Goal: Register for event/course

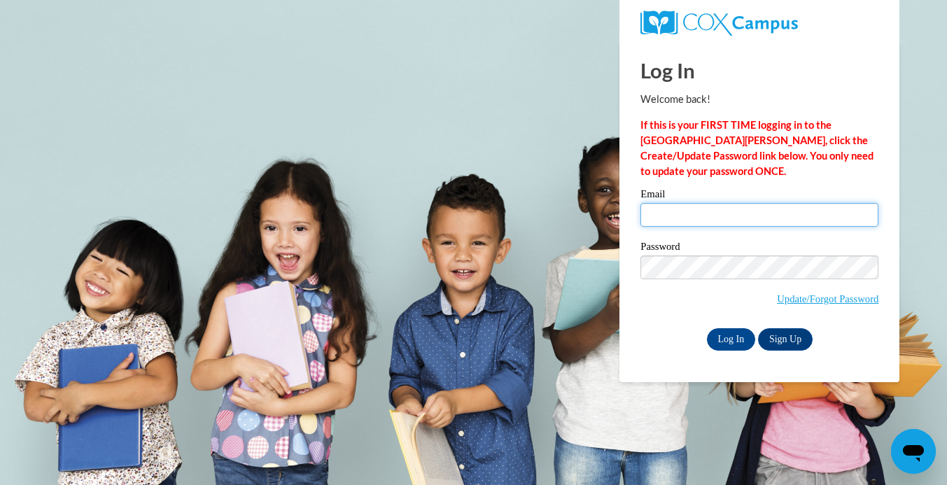
type input "lashaecochran04@icloud.com"
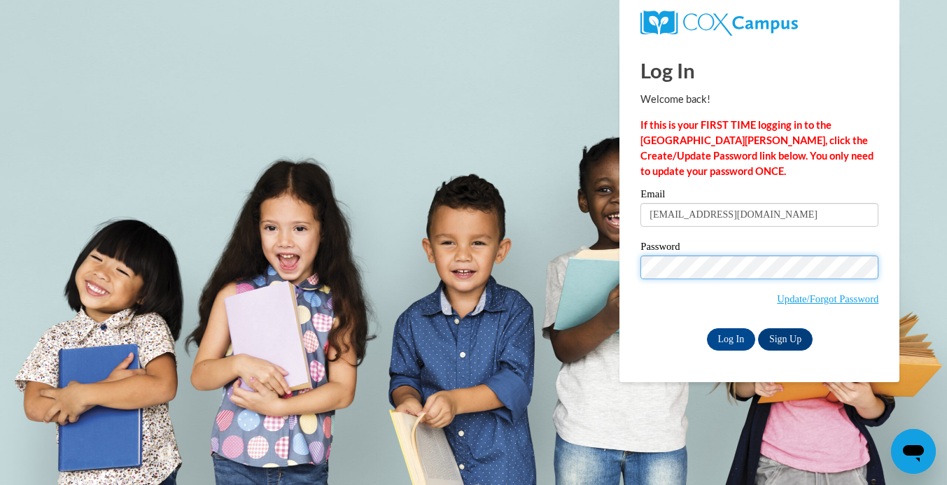
click at [730, 337] on input "Log In" at bounding box center [731, 339] width 49 height 22
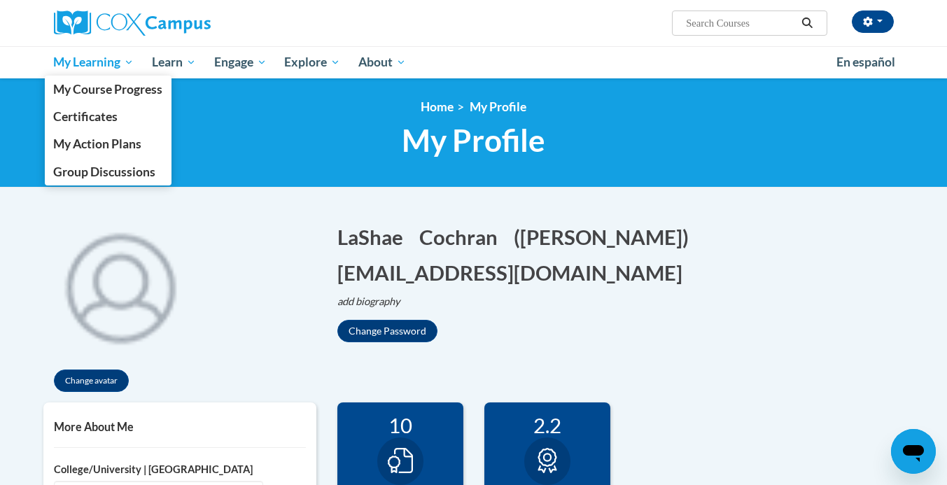
click at [111, 55] on span "My Learning" at bounding box center [93, 62] width 81 height 17
click at [115, 91] on span "My Course Progress" at bounding box center [107, 89] width 109 height 15
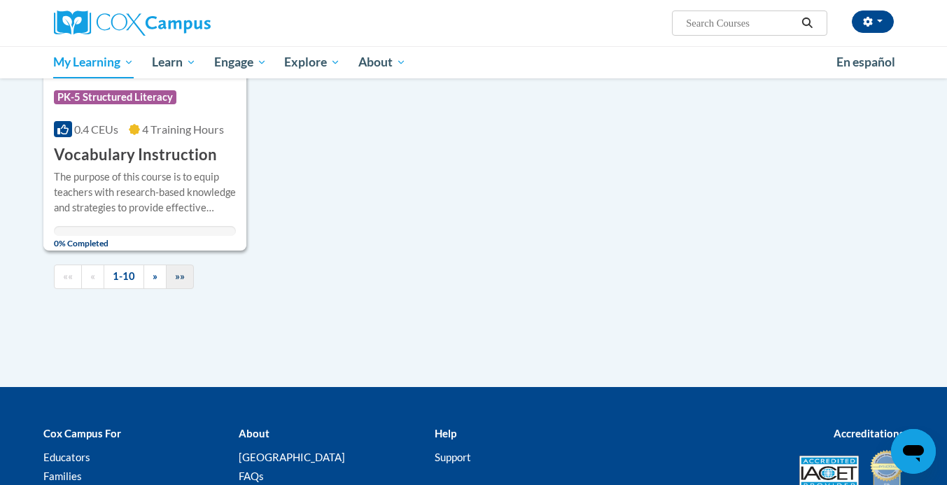
scroll to position [1462, 0]
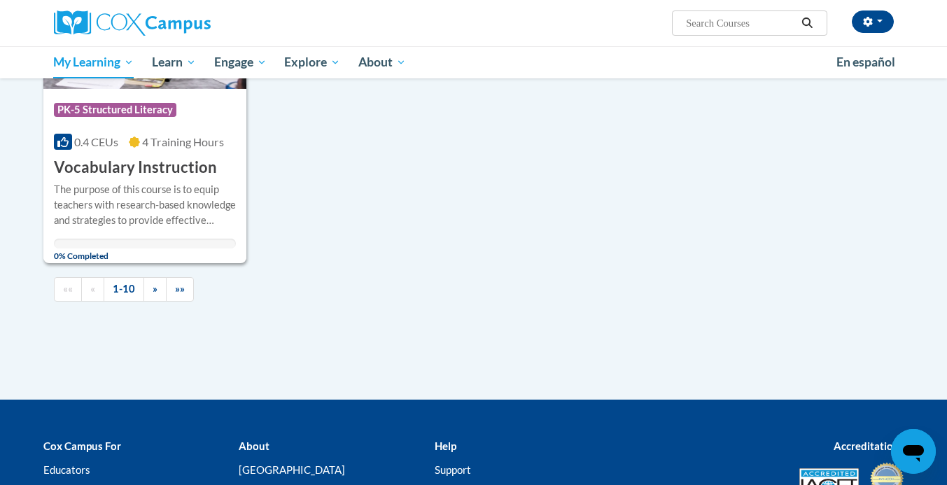
click at [155, 182] on div "The purpose of this course is to equip teachers with research-based knowledge a…" at bounding box center [145, 205] width 183 height 46
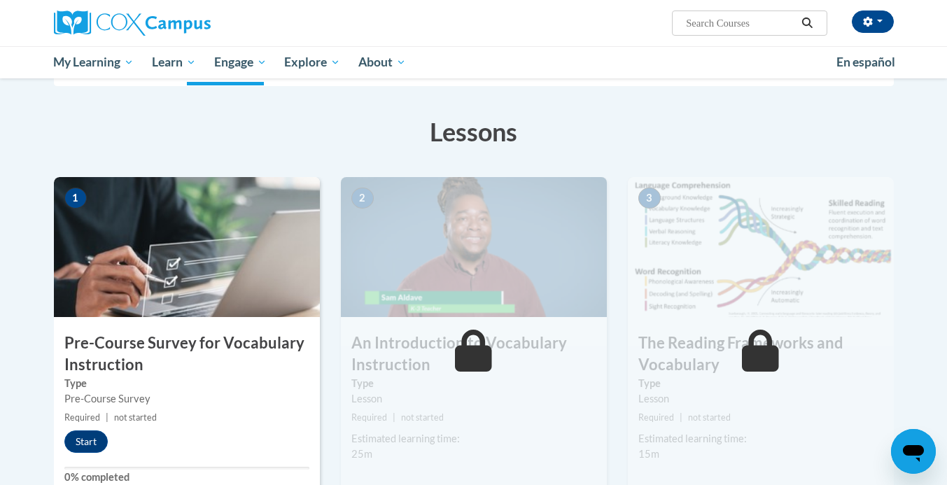
scroll to position [189, 0]
click at [95, 433] on button "Start" at bounding box center [85, 441] width 43 height 22
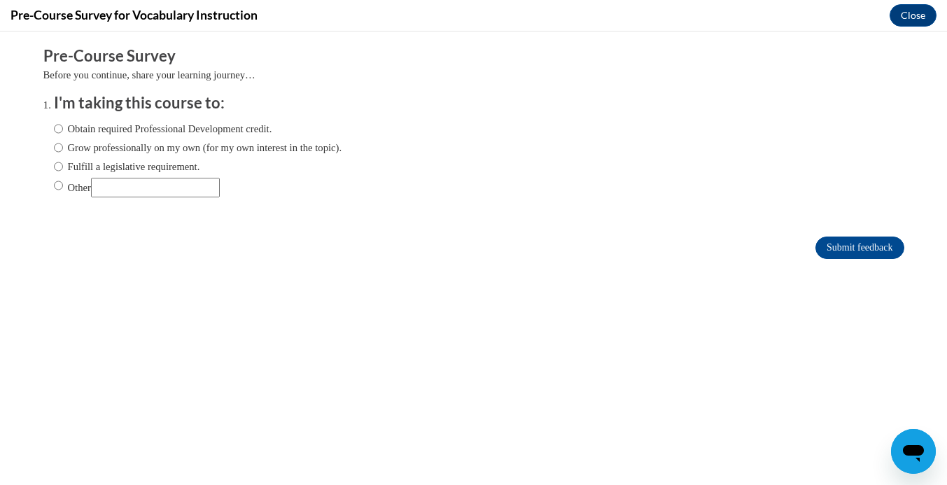
scroll to position [0, 0]
click at [238, 124] on label "Obtain required Professional Development credit." at bounding box center [163, 128] width 218 height 15
click at [63, 124] on input "Obtain required Professional Development credit." at bounding box center [58, 128] width 9 height 15
radio input "true"
click at [849, 241] on input "Submit feedback" at bounding box center [860, 248] width 88 height 22
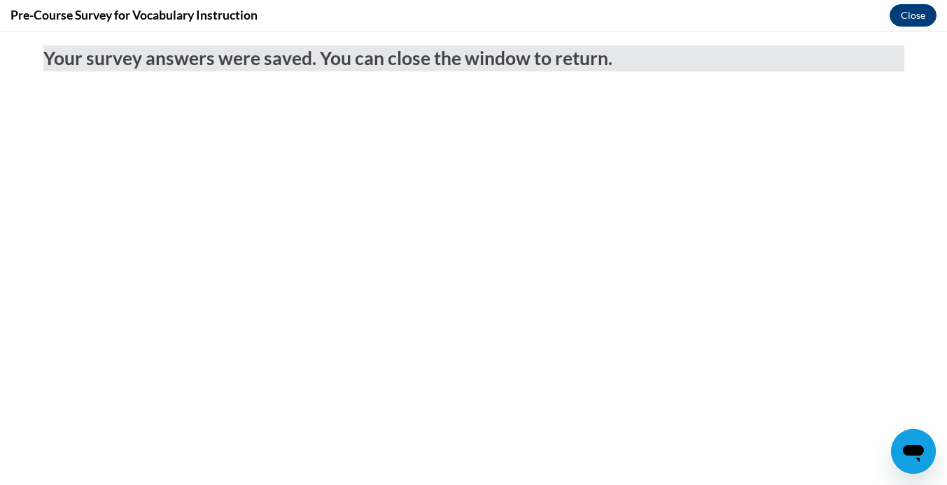
click at [923, 15] on button "Close" at bounding box center [913, 15] width 47 height 22
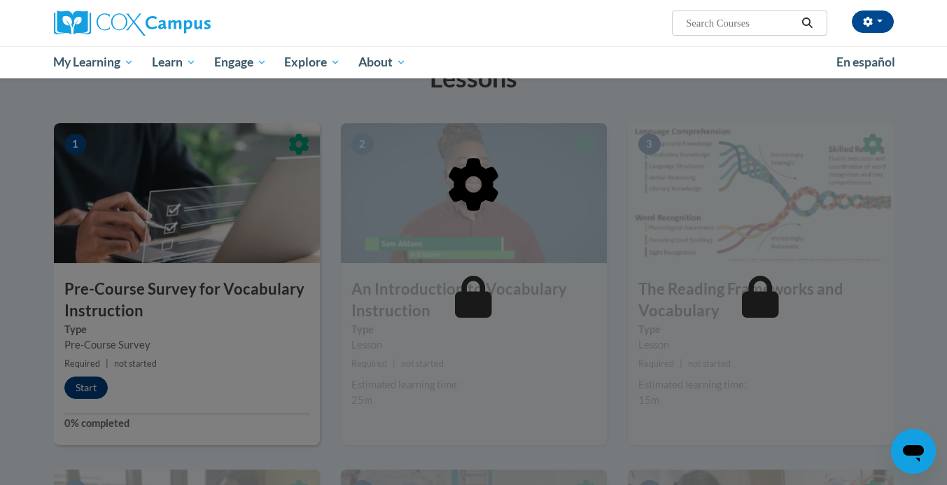
scroll to position [242, 0]
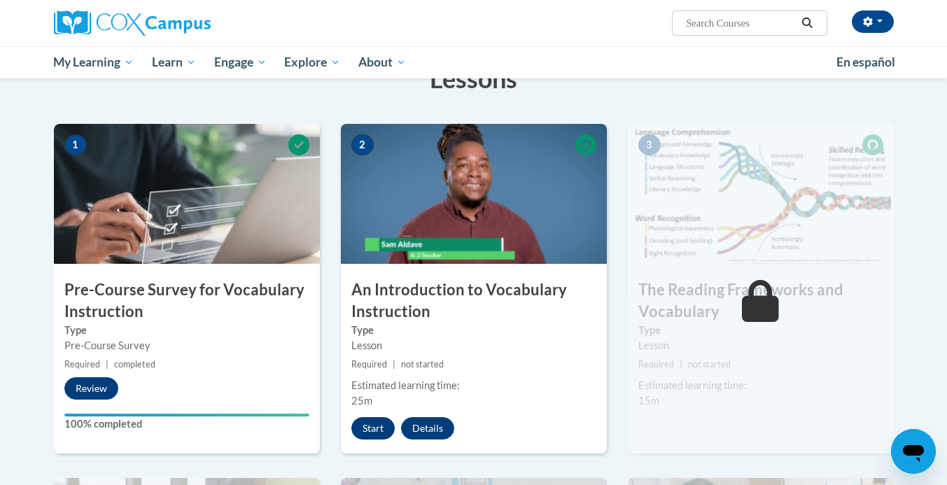
click at [366, 434] on button "Start" at bounding box center [372, 428] width 43 height 22
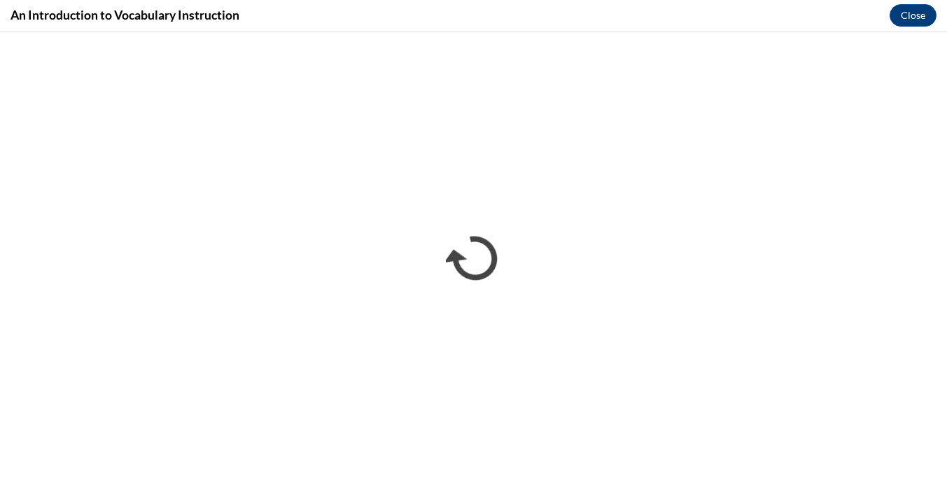
scroll to position [0, 0]
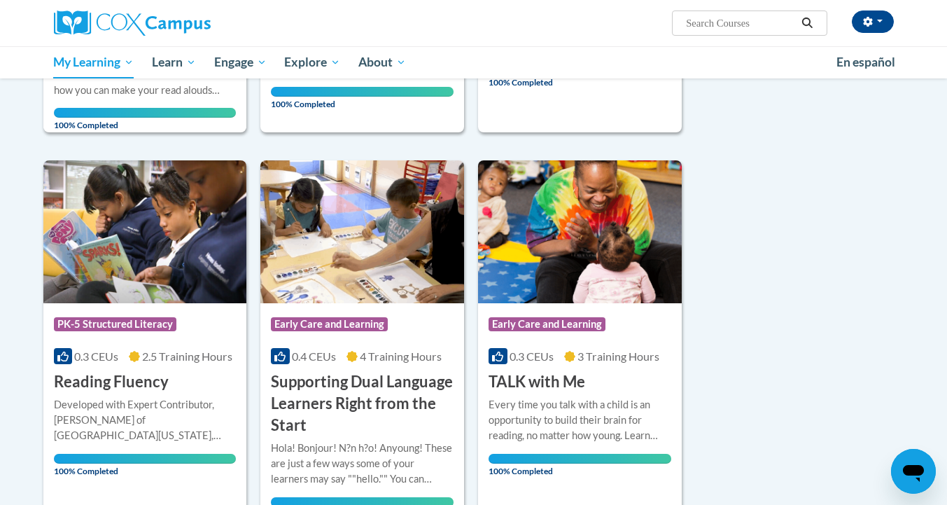
scroll to position [1504, 0]
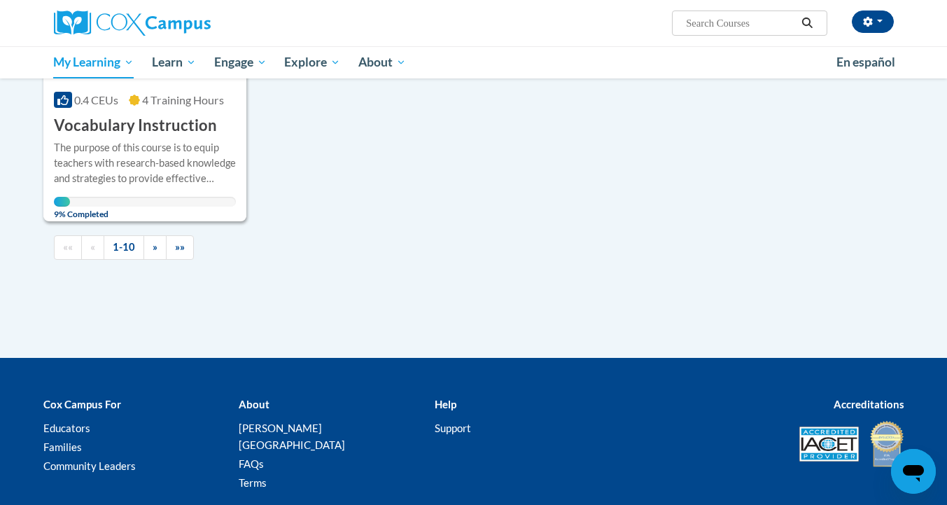
click at [193, 119] on h3 "Vocabulary Instruction" at bounding box center [135, 126] width 163 height 22
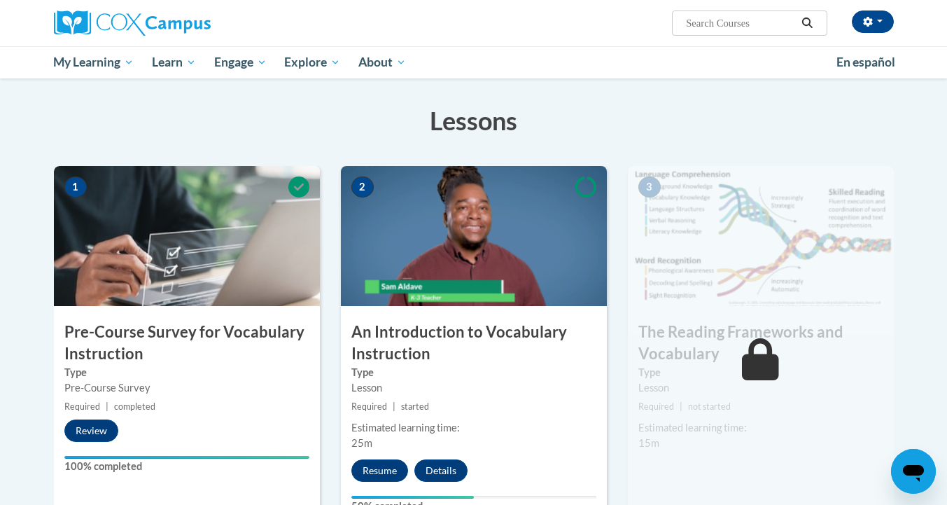
scroll to position [295, 0]
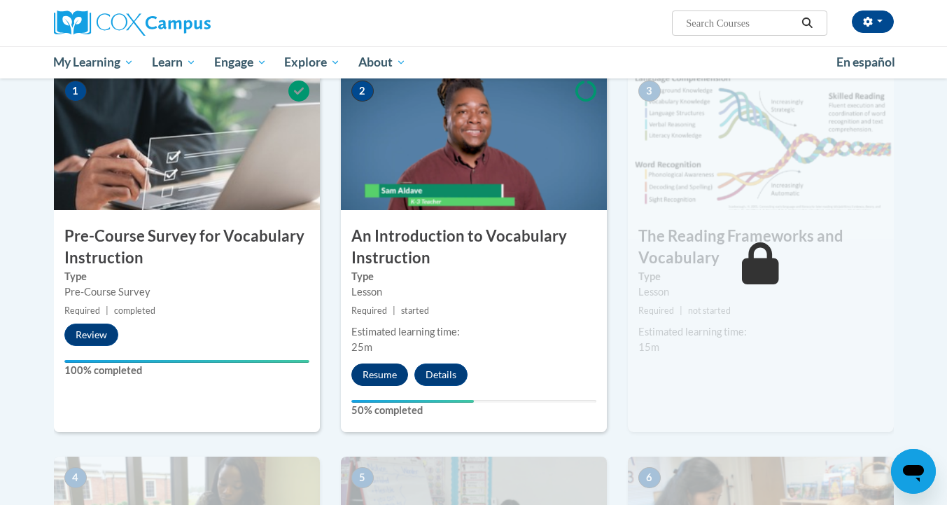
click at [377, 379] on button "Resume" at bounding box center [379, 374] width 57 height 22
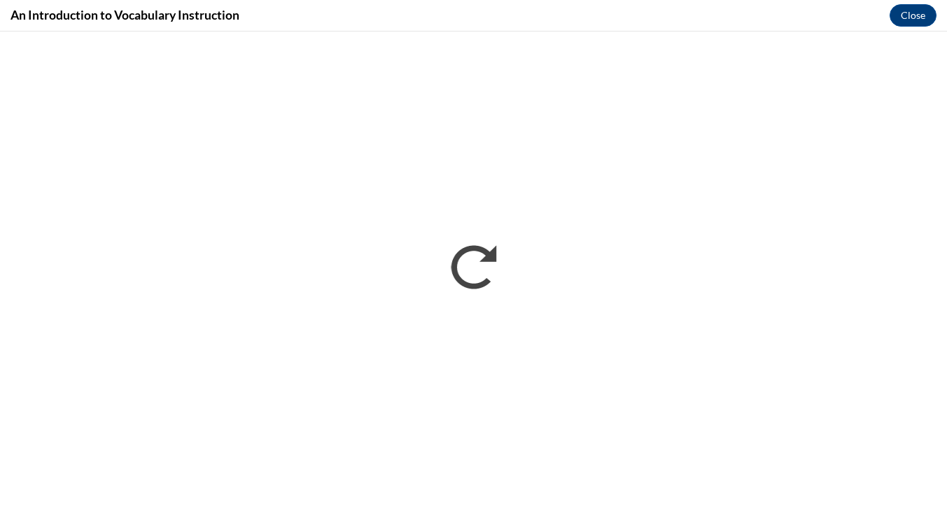
scroll to position [0, 0]
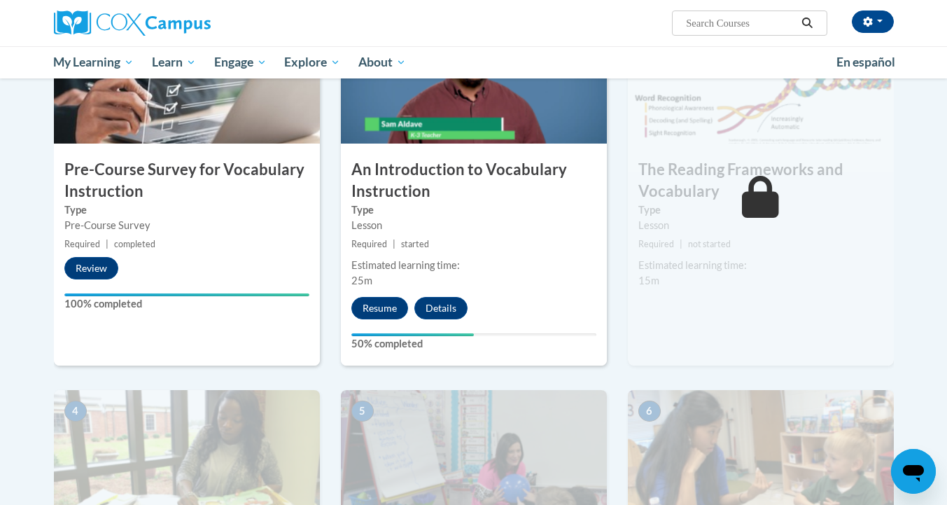
scroll to position [367, 0]
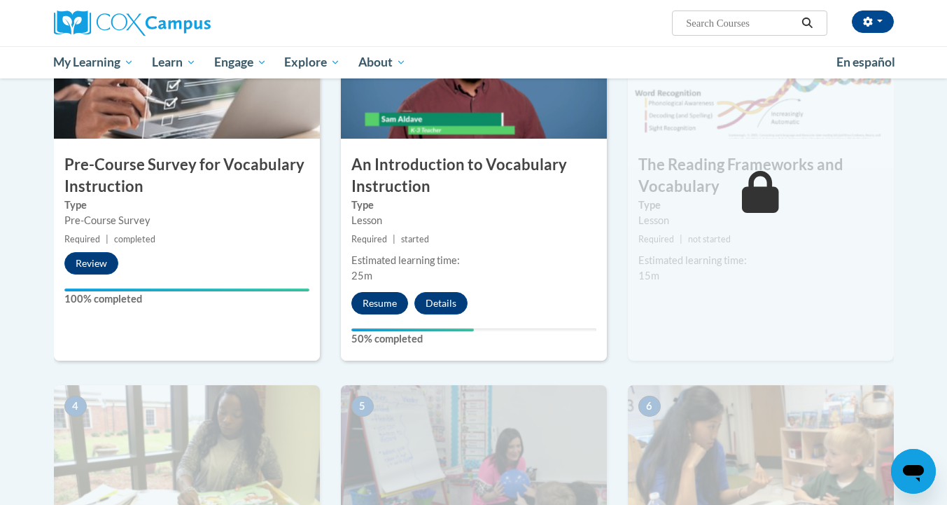
click at [391, 305] on button "Resume" at bounding box center [379, 303] width 57 height 22
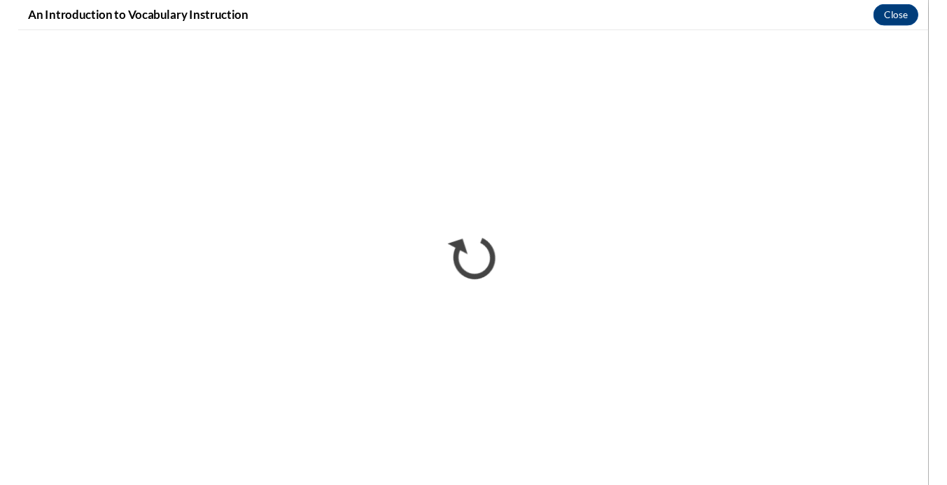
scroll to position [0, 0]
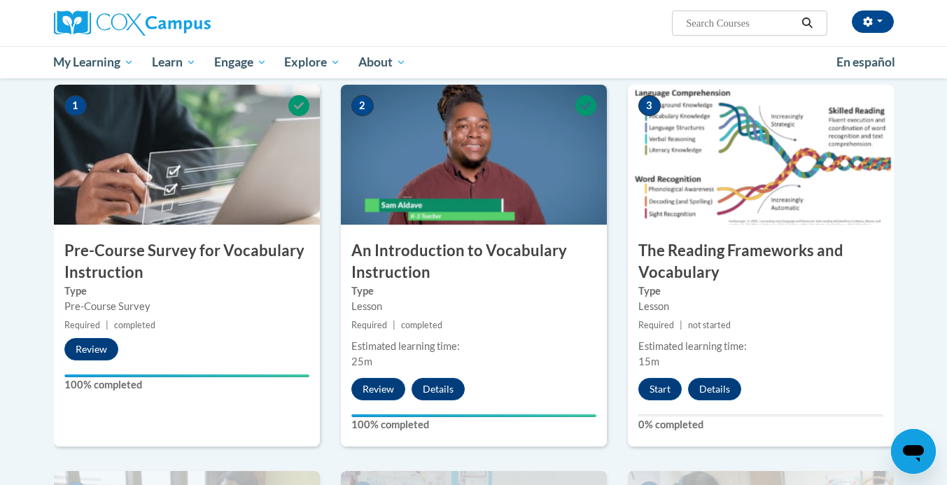
scroll to position [340, 0]
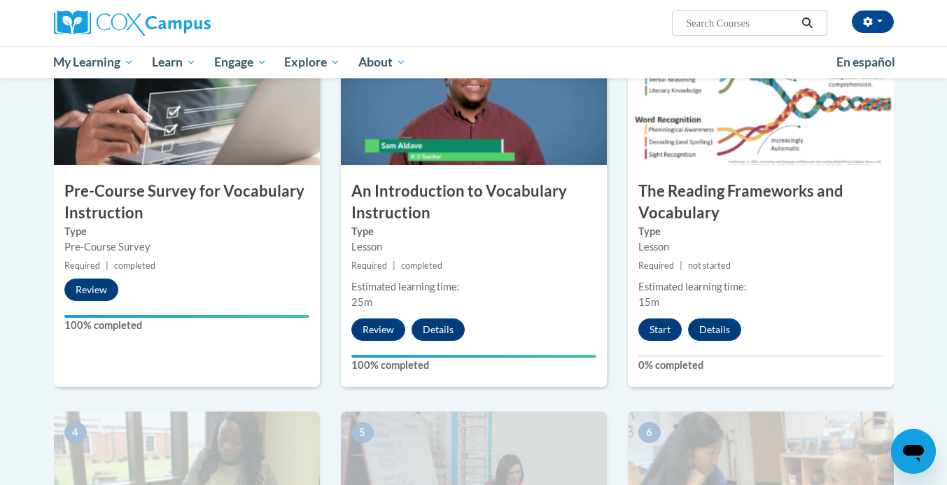
click at [667, 333] on button "Start" at bounding box center [659, 330] width 43 height 22
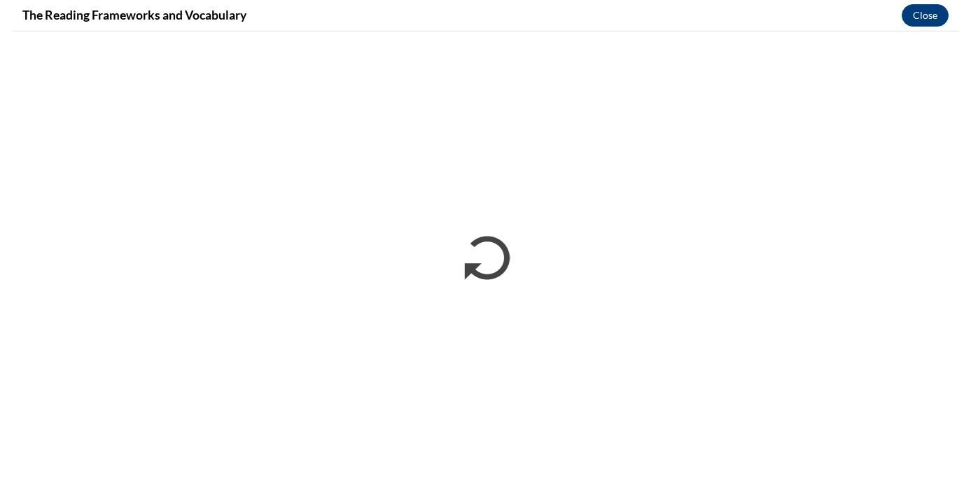
scroll to position [0, 0]
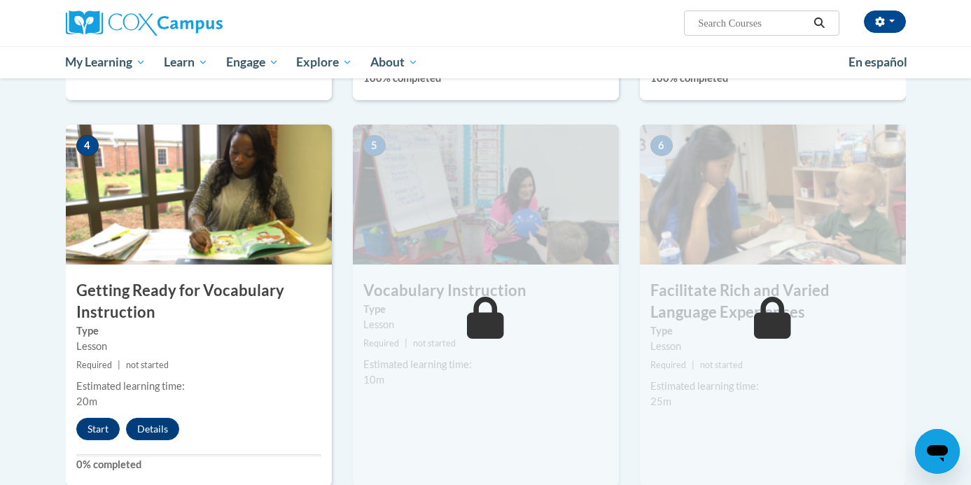
scroll to position [628, 0]
click at [92, 424] on button "Start" at bounding box center [97, 428] width 43 height 22
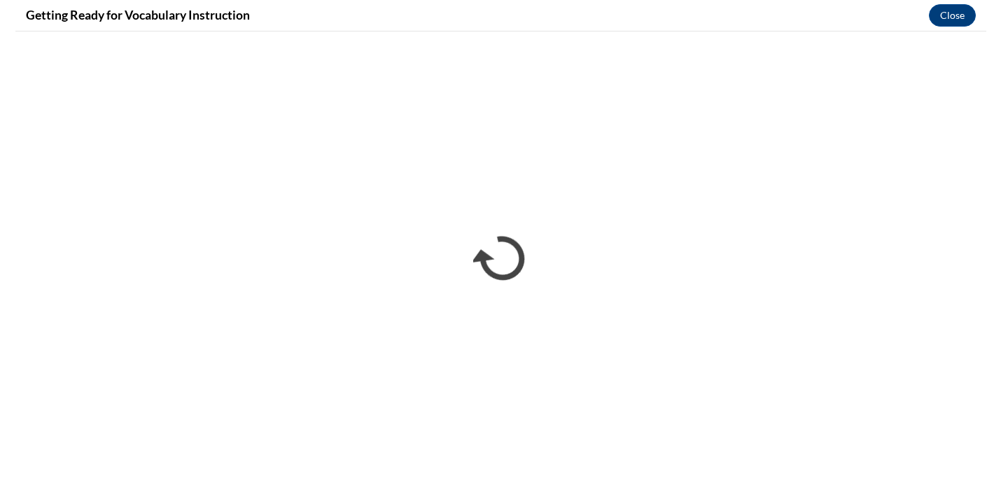
scroll to position [0, 0]
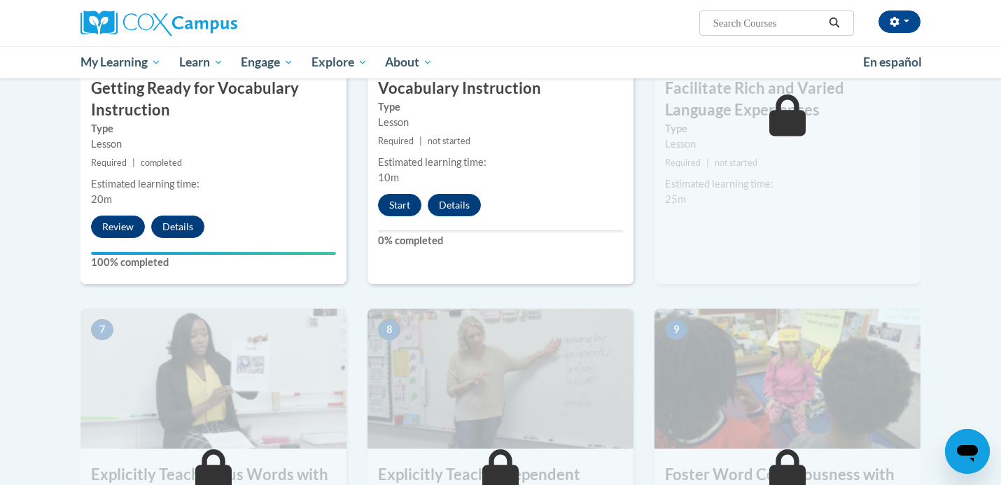
scroll to position [829, 0]
click at [407, 208] on button "Start" at bounding box center [399, 206] width 43 height 22
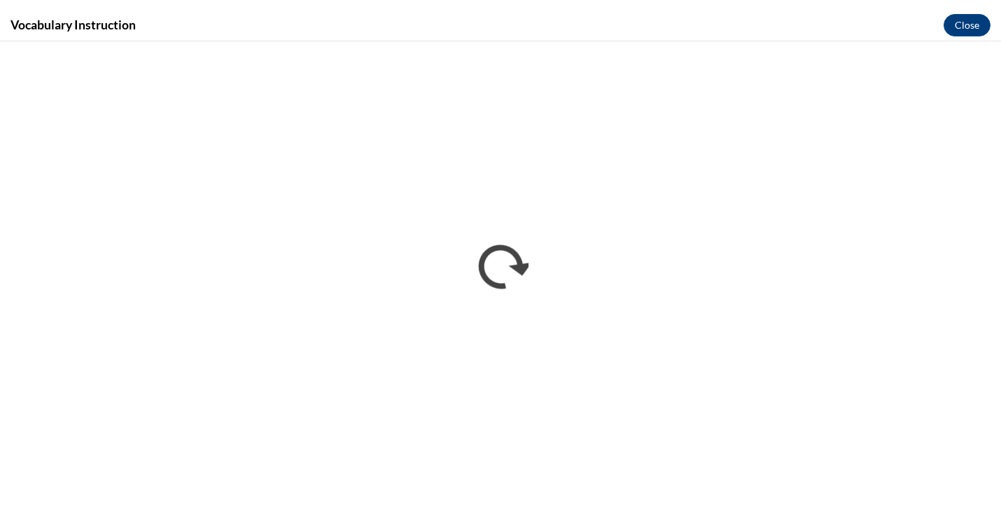
scroll to position [0, 0]
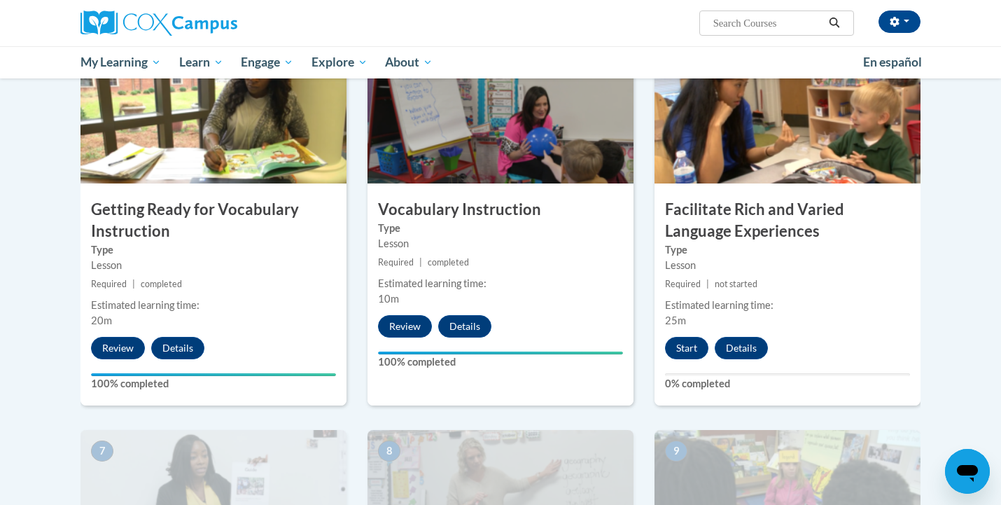
scroll to position [723, 0]
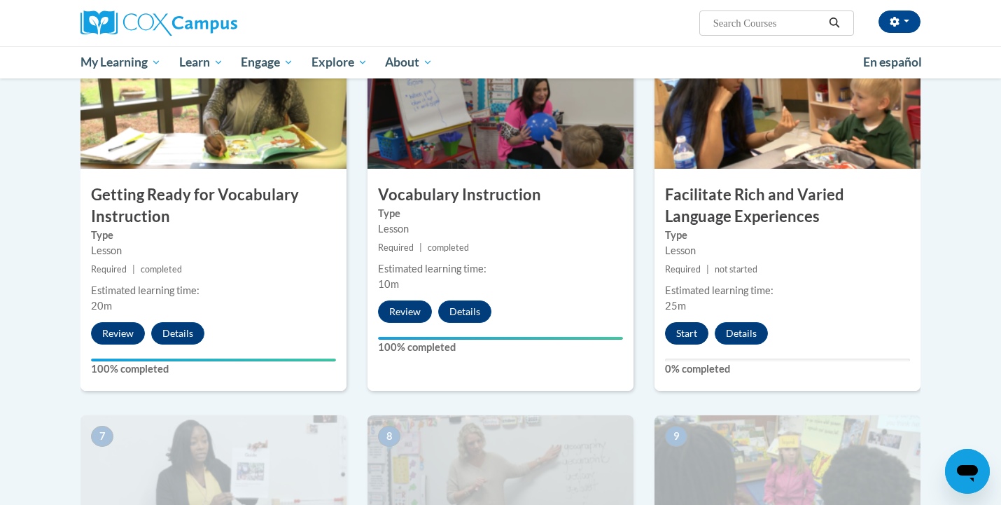
click at [685, 333] on button "Start" at bounding box center [686, 333] width 43 height 22
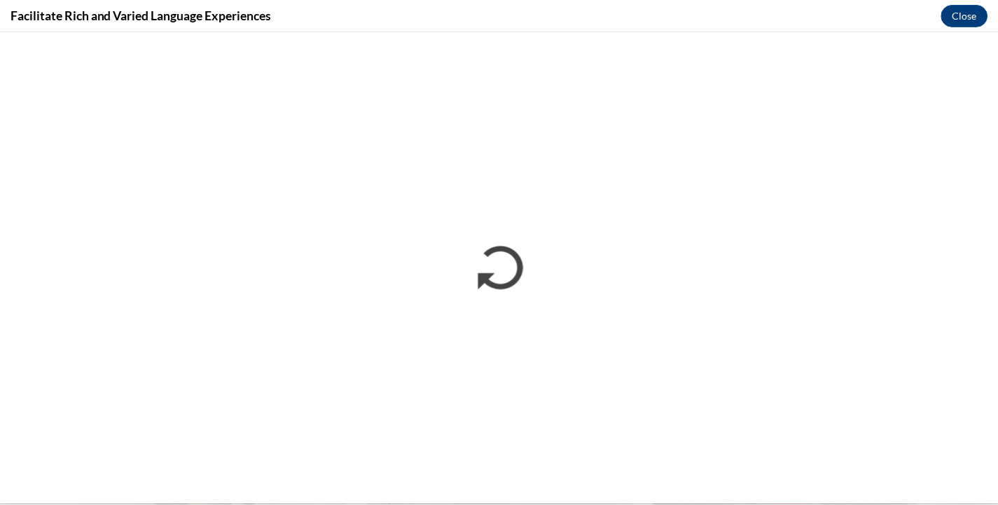
scroll to position [0, 0]
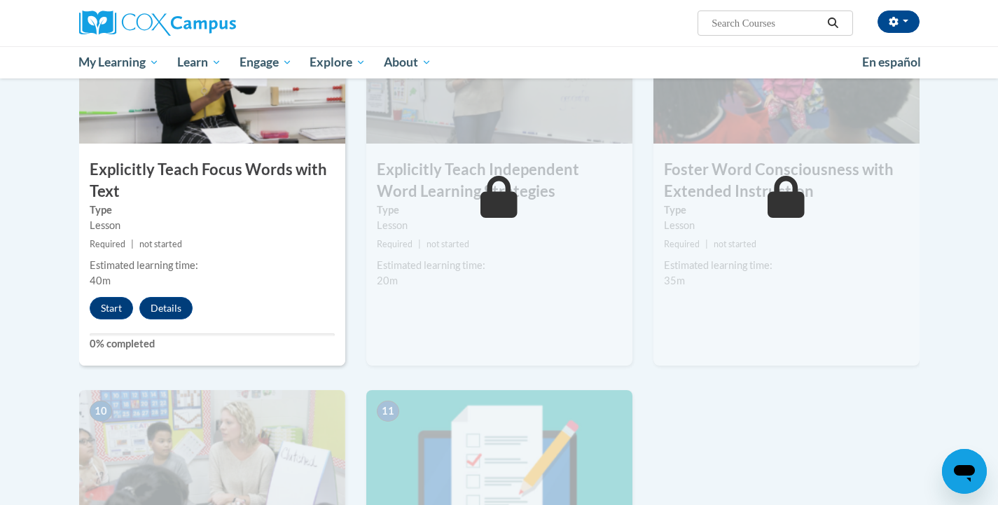
scroll to position [1152, 0]
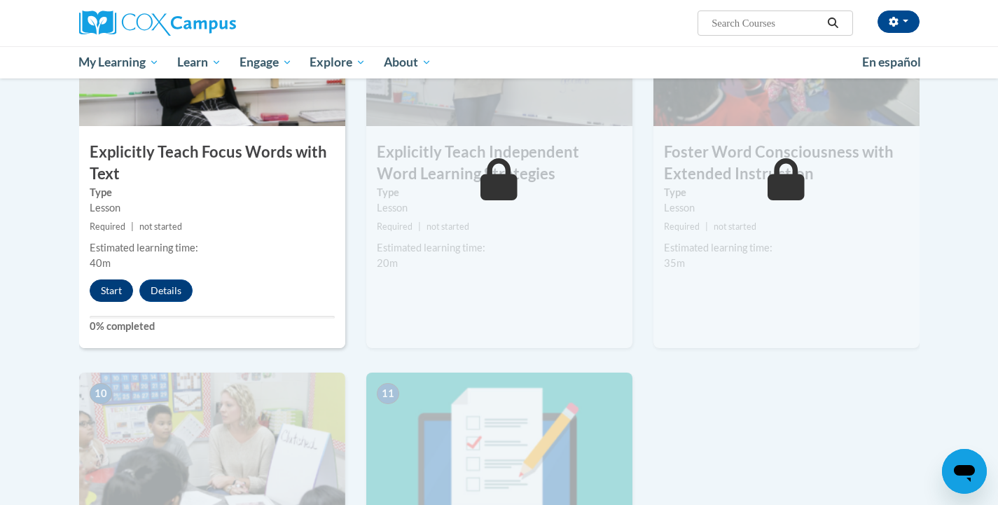
click at [102, 284] on button "Start" at bounding box center [111, 290] width 43 height 22
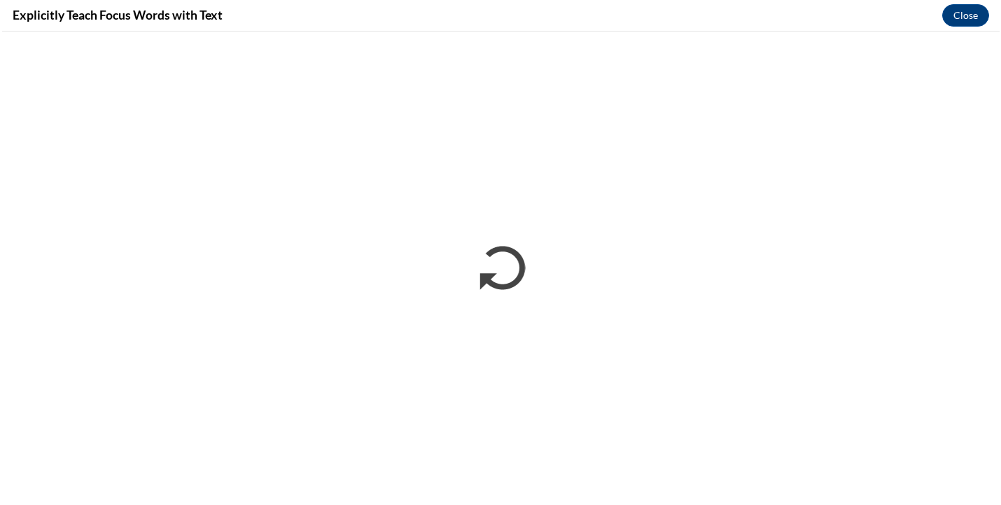
scroll to position [0, 0]
